Goal: Information Seeking & Learning: Learn about a topic

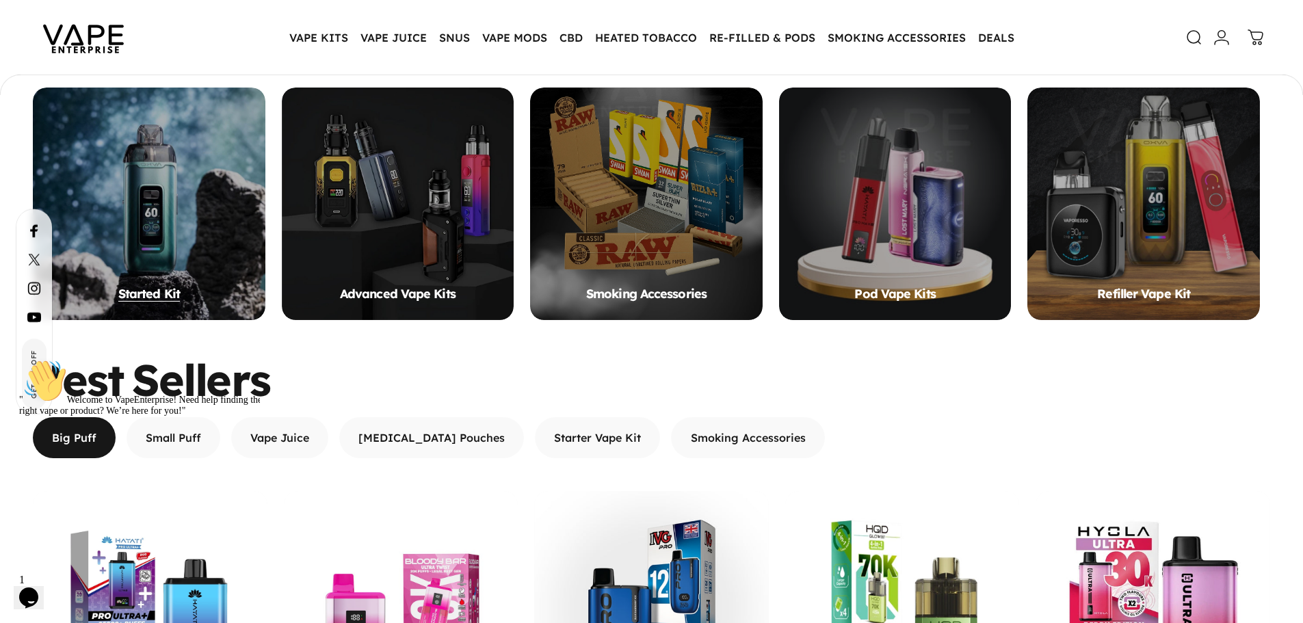
scroll to position [1091, 0]
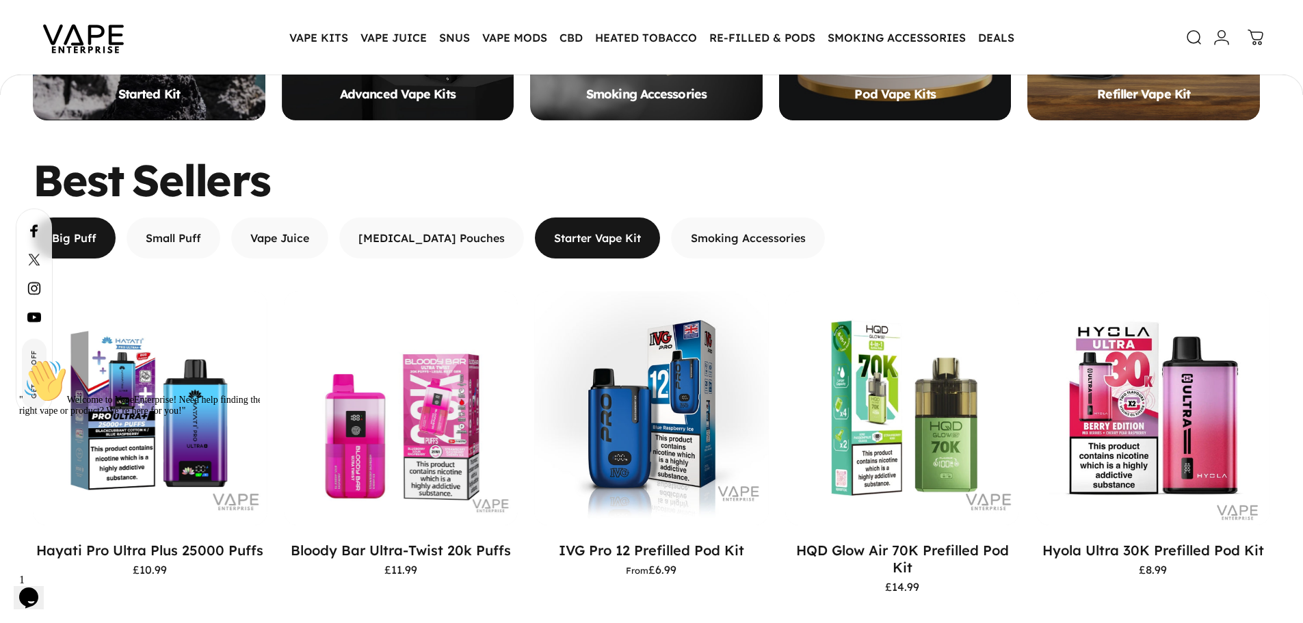
click at [527, 244] on span "button" at bounding box center [598, 238] width 188 height 82
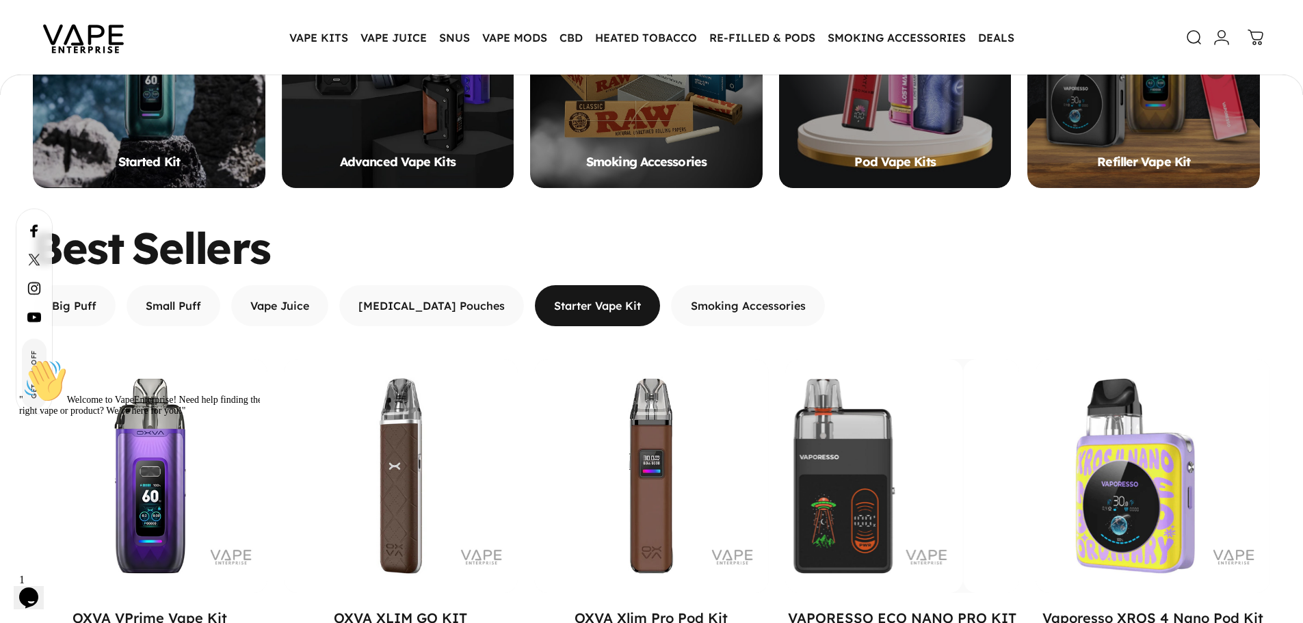
scroll to position [1023, 0]
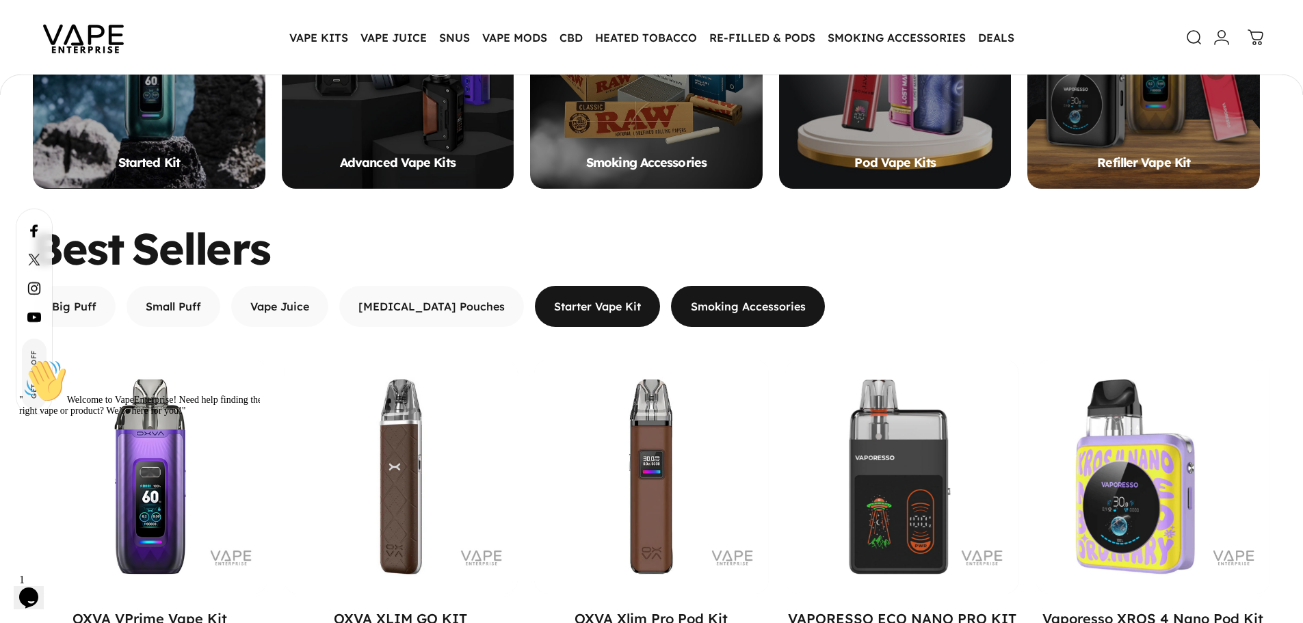
click at [655, 316] on span "button" at bounding box center [748, 306] width 230 height 82
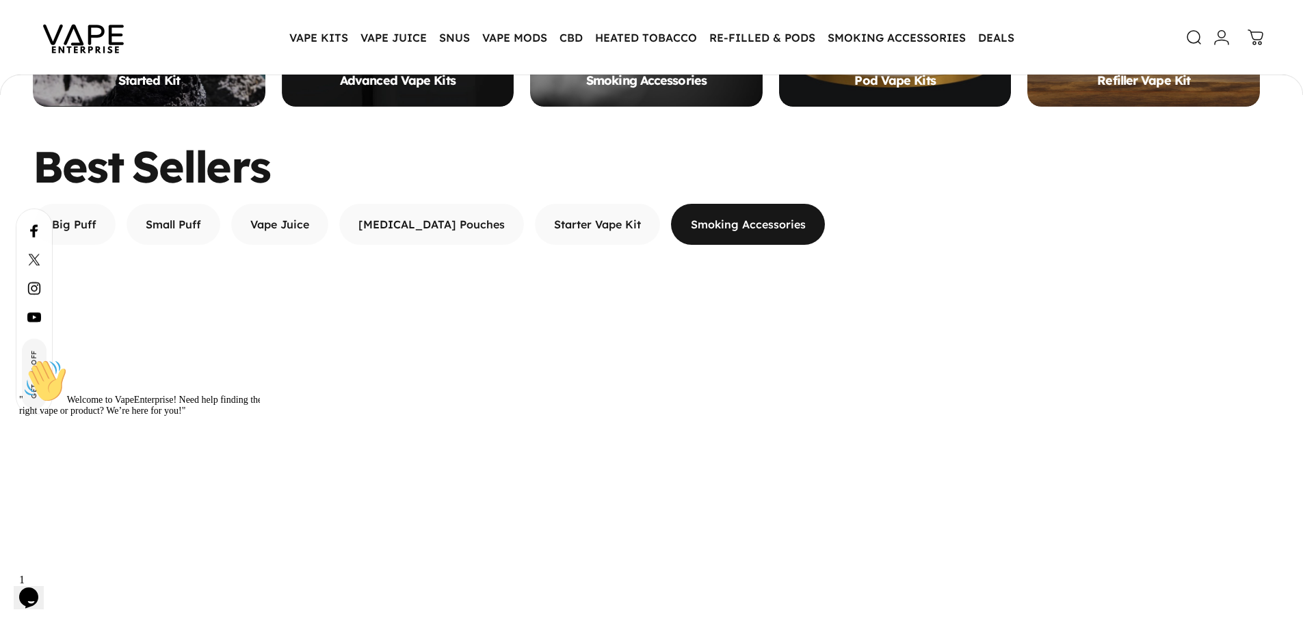
scroll to position [1228, 0]
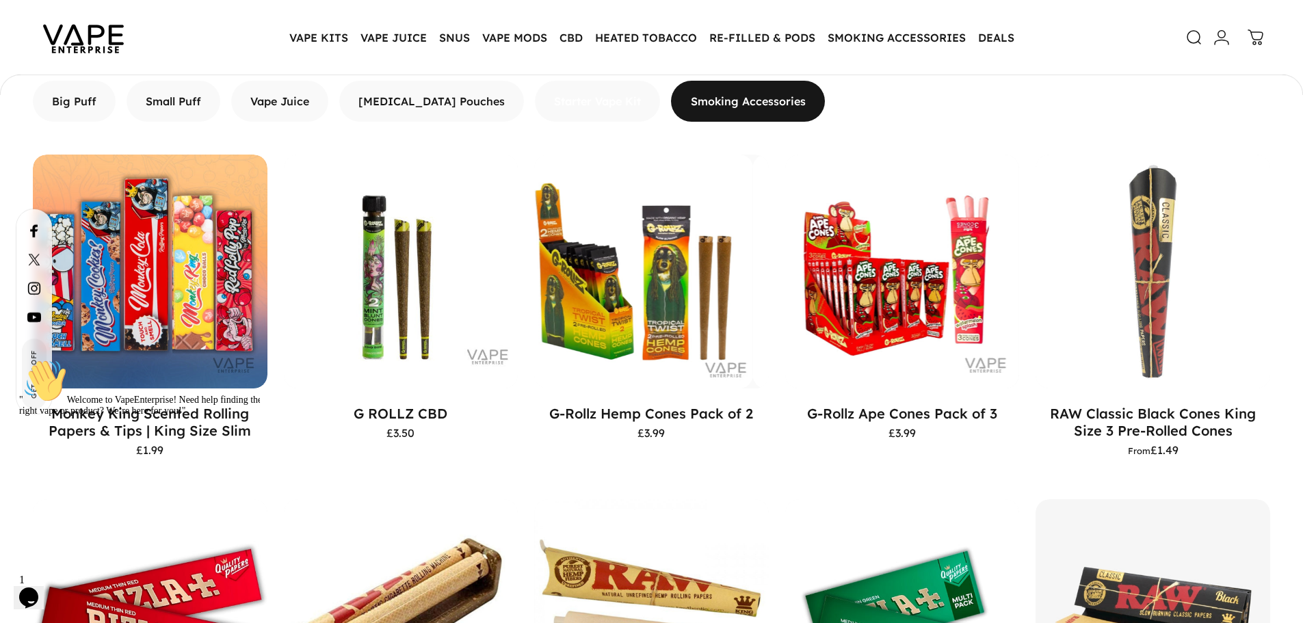
click at [573, 79] on span "button" at bounding box center [598, 38] width 188 height 82
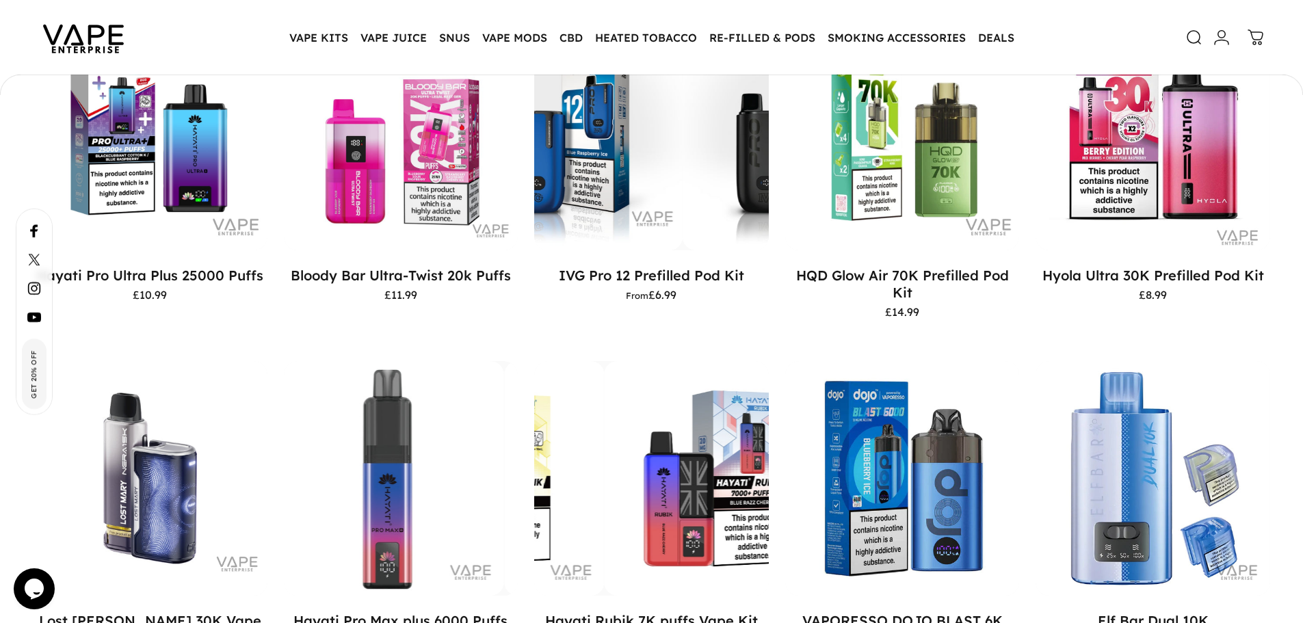
scroll to position [1365, 0]
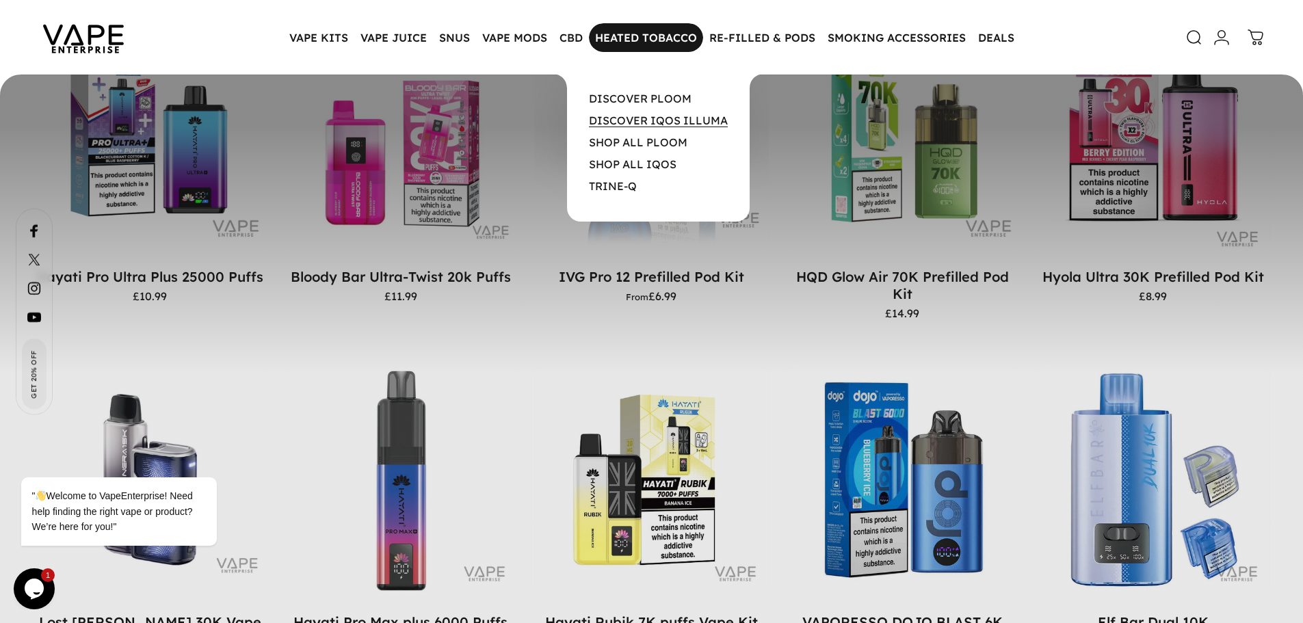
click at [653, 118] on link "DISCOVER IQOS ILLUMA" at bounding box center [658, 121] width 139 height 14
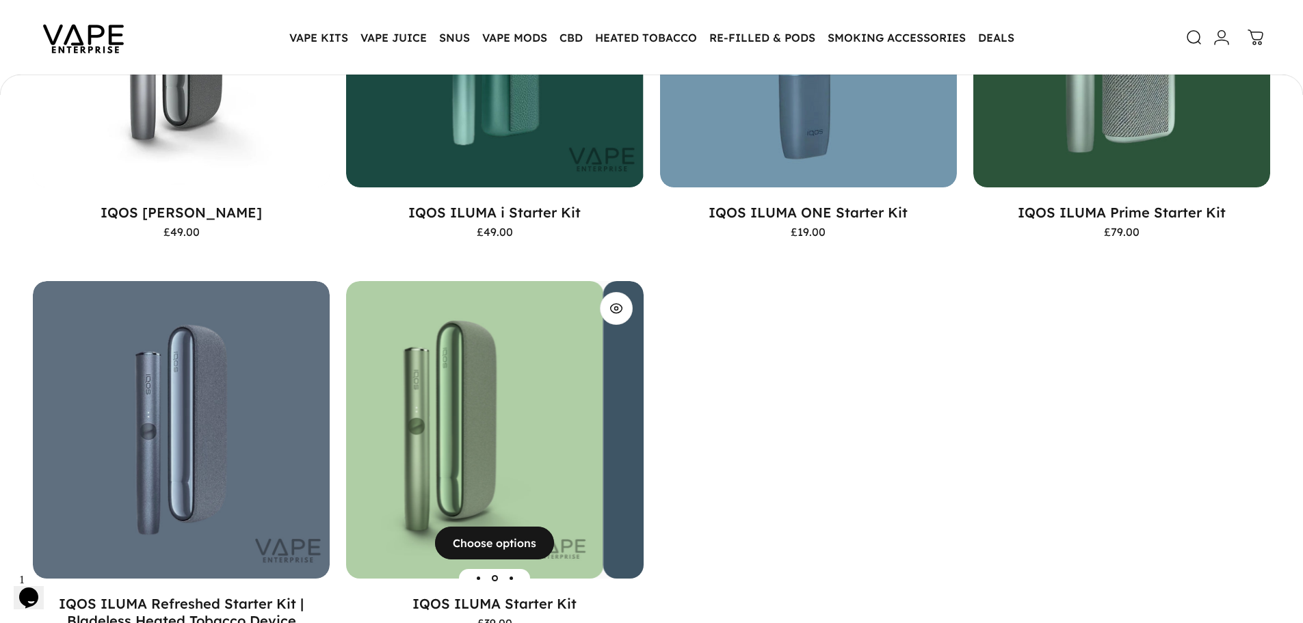
scroll to position [544, 0]
